Goal: Information Seeking & Learning: Learn about a topic

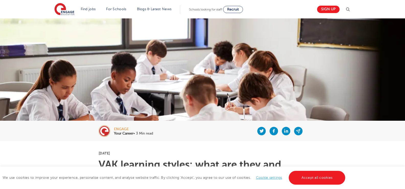
scroll to position [153, 0]
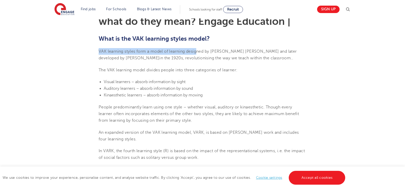
drag, startPoint x: 97, startPoint y: 52, endPoint x: 197, endPoint y: 50, distance: 99.8
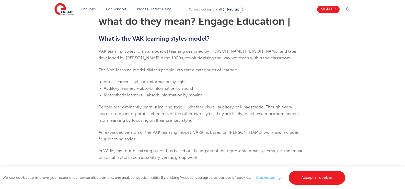
drag, startPoint x: 104, startPoint y: 81, endPoint x: 132, endPoint y: 79, distance: 28.2
click at [132, 79] on span "Visual learners – absorb information by sight" at bounding box center [145, 81] width 82 height 5
drag, startPoint x: 143, startPoint y: 81, endPoint x: 186, endPoint y: 80, distance: 43.4
click at [184, 81] on span "Visual learners – absorb information by sight" at bounding box center [145, 81] width 82 height 5
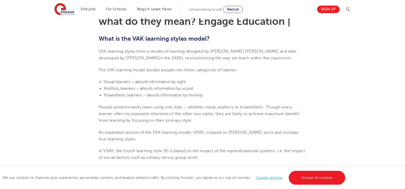
click at [200, 82] on li "Visual learners – absorb information by sight" at bounding box center [205, 81] width 202 height 7
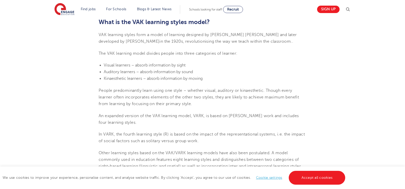
scroll to position [179, 0]
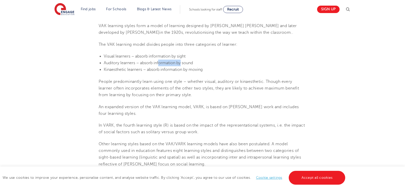
drag, startPoint x: 159, startPoint y: 64, endPoint x: 181, endPoint y: 64, distance: 22.2
click at [182, 64] on span "Auditory learners – absorb information by sound" at bounding box center [148, 62] width 89 height 5
drag, startPoint x: 119, startPoint y: 70, endPoint x: 132, endPoint y: 69, distance: 13.5
click at [132, 69] on span "Kinaesthetic learners – absorb information by moving" at bounding box center [153, 69] width 99 height 5
drag, startPoint x: 155, startPoint y: 69, endPoint x: 197, endPoint y: 69, distance: 41.9
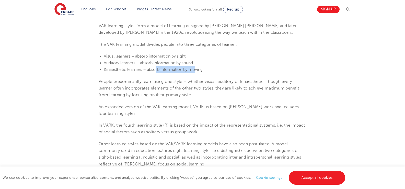
click at [197, 69] on span "Kinaesthetic learners – absorb information by moving" at bounding box center [153, 69] width 99 height 5
click at [192, 80] on span "People predominantly learn using one style – whether visual, auditory or kinaes…" at bounding box center [199, 88] width 200 height 18
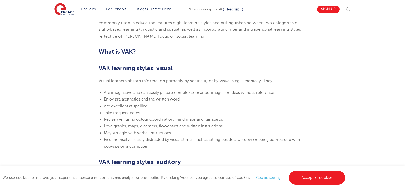
scroll to position [332, 0]
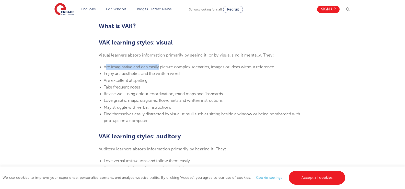
drag, startPoint x: 106, startPoint y: 67, endPoint x: 158, endPoint y: 66, distance: 52.9
click at [158, 66] on span "Are imaginative and can easily picture complex scenarios, images or ideas witho…" at bounding box center [189, 67] width 170 height 5
drag, startPoint x: 164, startPoint y: 66, endPoint x: 203, endPoint y: 67, distance: 38.6
click at [203, 67] on span "Are imaginative and can easily picture complex scenarios, images or ideas witho…" at bounding box center [189, 67] width 170 height 5
click at [208, 72] on li "Enjoy art, aesthetics and the written word" at bounding box center [205, 73] width 202 height 7
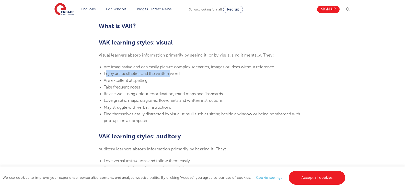
drag, startPoint x: 107, startPoint y: 73, endPoint x: 171, endPoint y: 71, distance: 64.6
click at [171, 71] on span "Enjoy art, aesthetics and the written word" at bounding box center [142, 73] width 76 height 5
click at [146, 81] on span "Are excellent at spelling" at bounding box center [126, 80] width 44 height 5
drag, startPoint x: 105, startPoint y: 81, endPoint x: 141, endPoint y: 78, distance: 35.6
click at [141, 78] on span "Are excellent at spelling" at bounding box center [126, 80] width 44 height 5
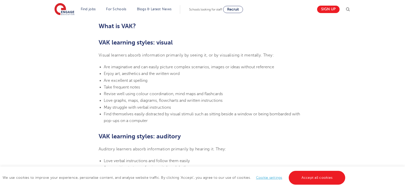
click at [143, 82] on span "Are excellent at spelling" at bounding box center [126, 80] width 44 height 5
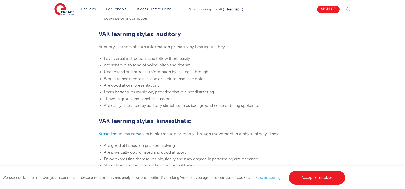
scroll to position [459, 0]
